Goal: Task Accomplishment & Management: Complete application form

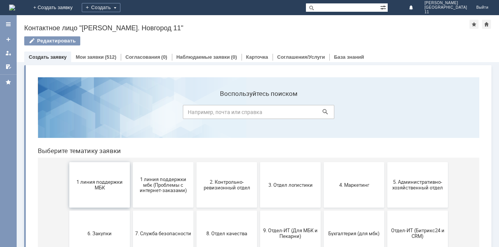
click at [91, 189] on span "1 линия поддержки МБК" at bounding box center [100, 184] width 56 height 11
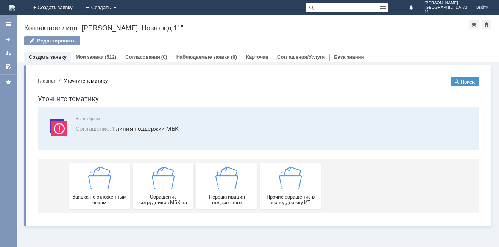
click at [91, 189] on img at bounding box center [99, 178] width 23 height 23
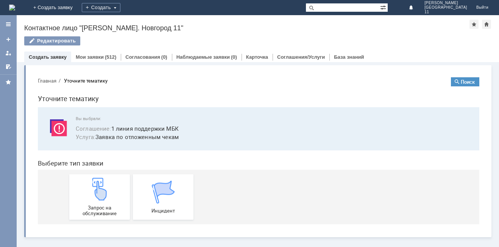
click at [91, 189] on img at bounding box center [99, 189] width 23 height 23
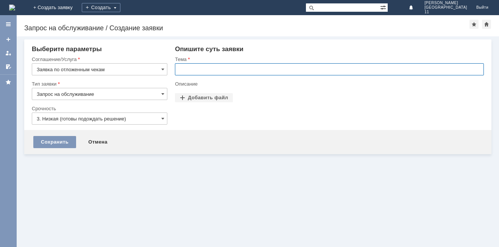
click at [206, 68] on input "text" at bounding box center [329, 69] width 309 height 12
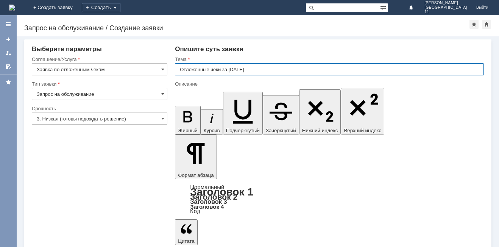
type input "Отложенные чеки за [DATE]"
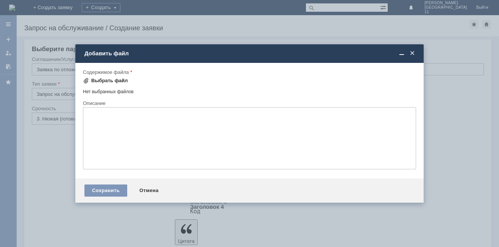
click at [103, 81] on div "Выбрать файл" at bounding box center [109, 81] width 37 height 6
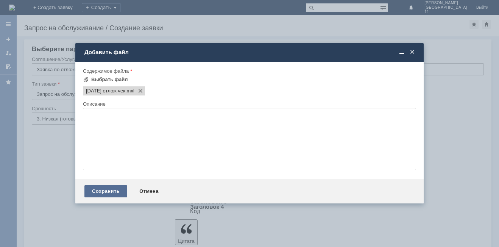
click at [99, 188] on div "Сохранить" at bounding box center [105, 191] width 43 height 12
